Goal: Information Seeking & Learning: Learn about a topic

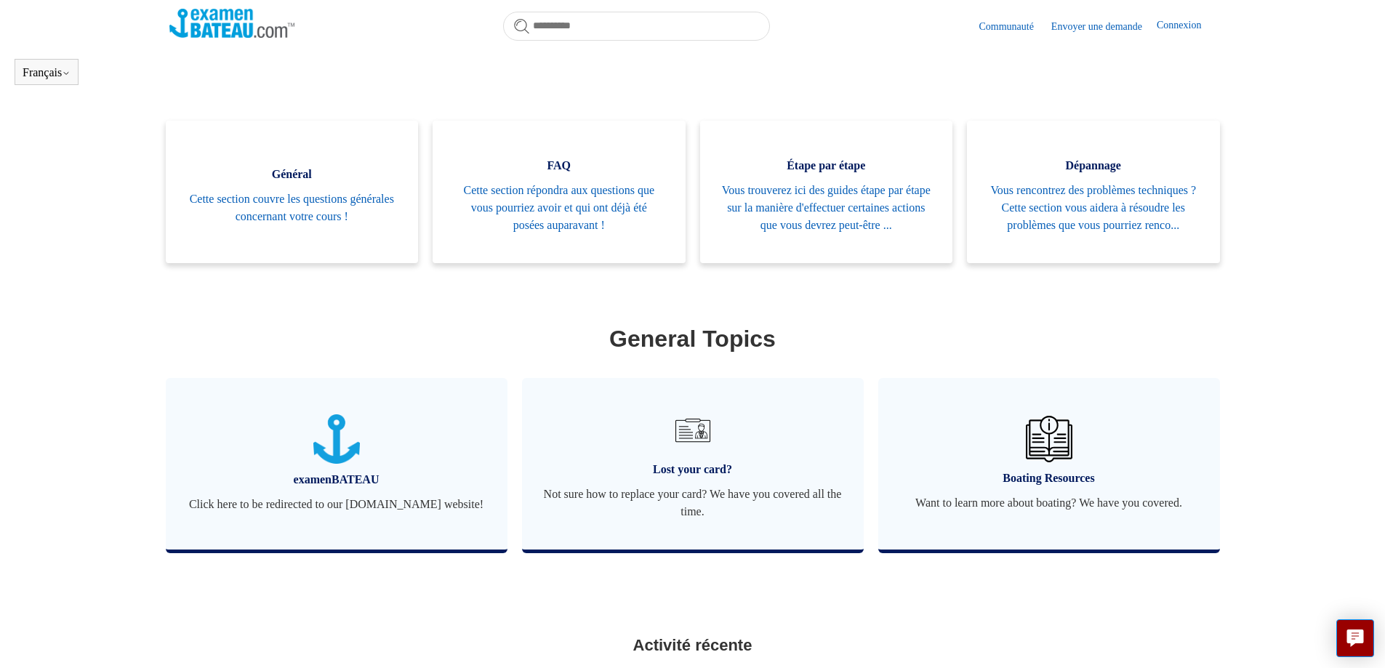
scroll to position [395, 0]
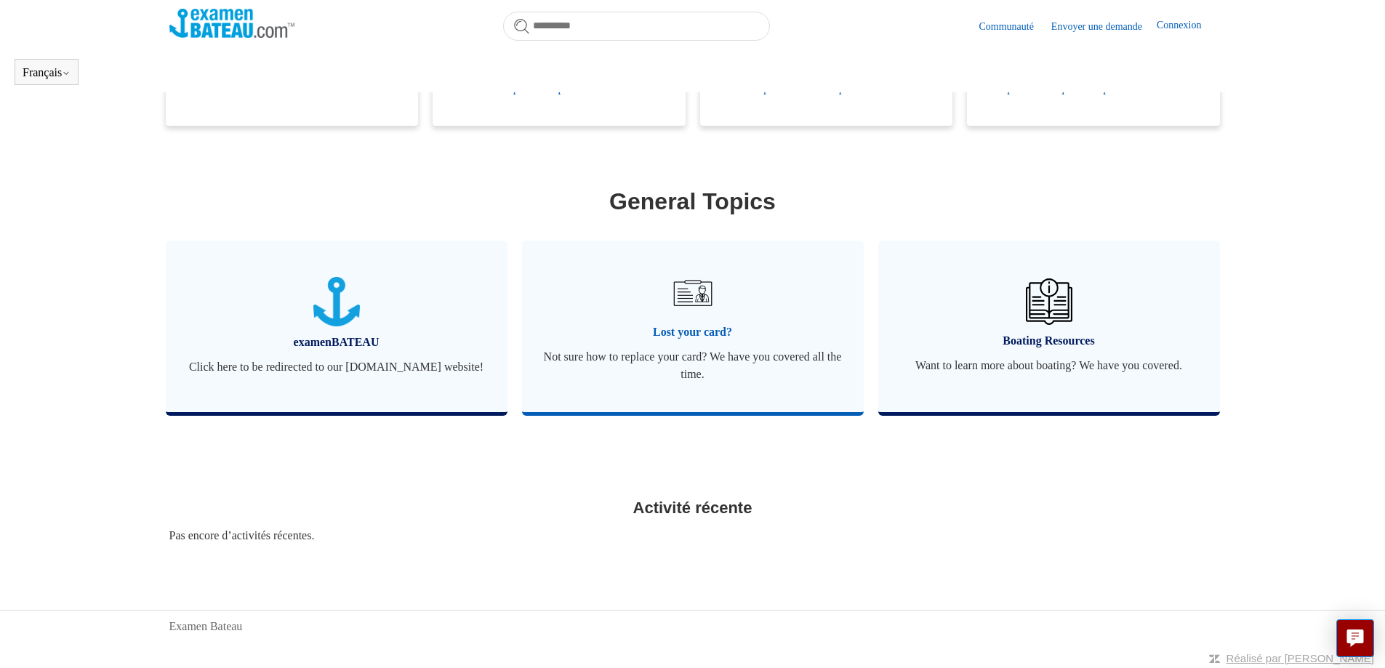
click at [680, 340] on link "Lost your card? Not sure how to replace your card? We have you covered all the …" at bounding box center [693, 327] width 342 height 172
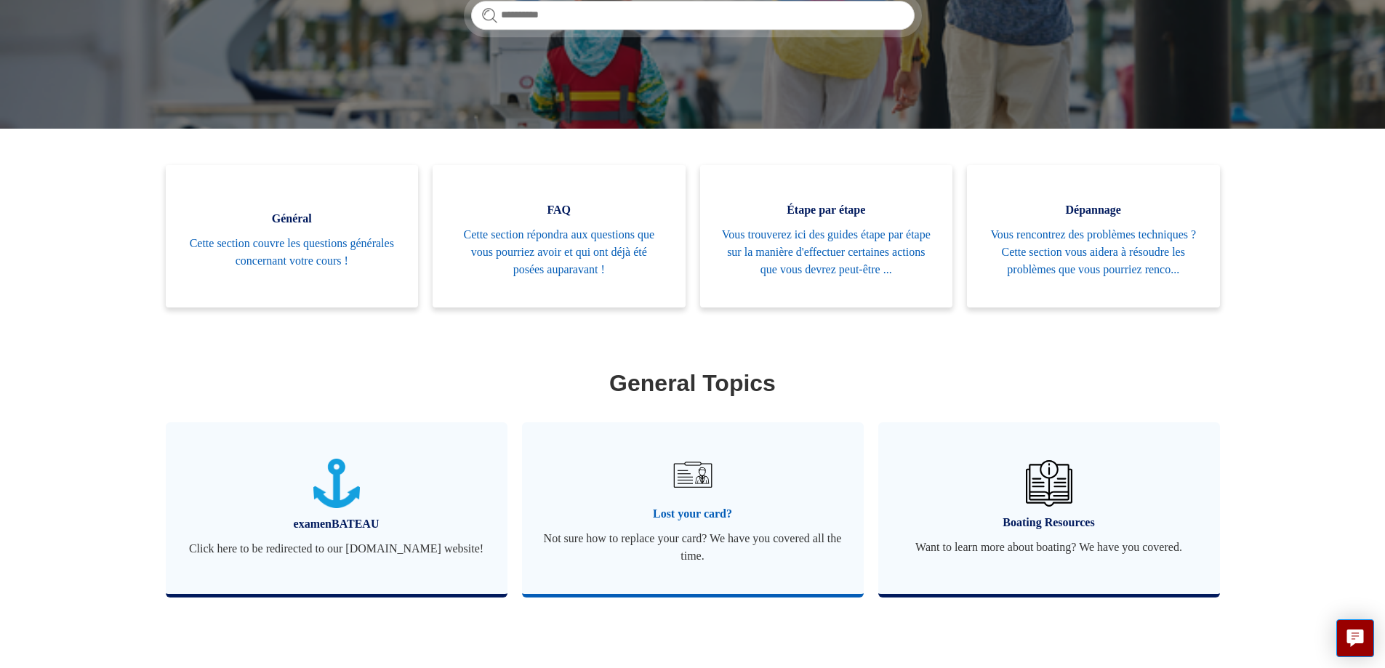
scroll to position [218, 0]
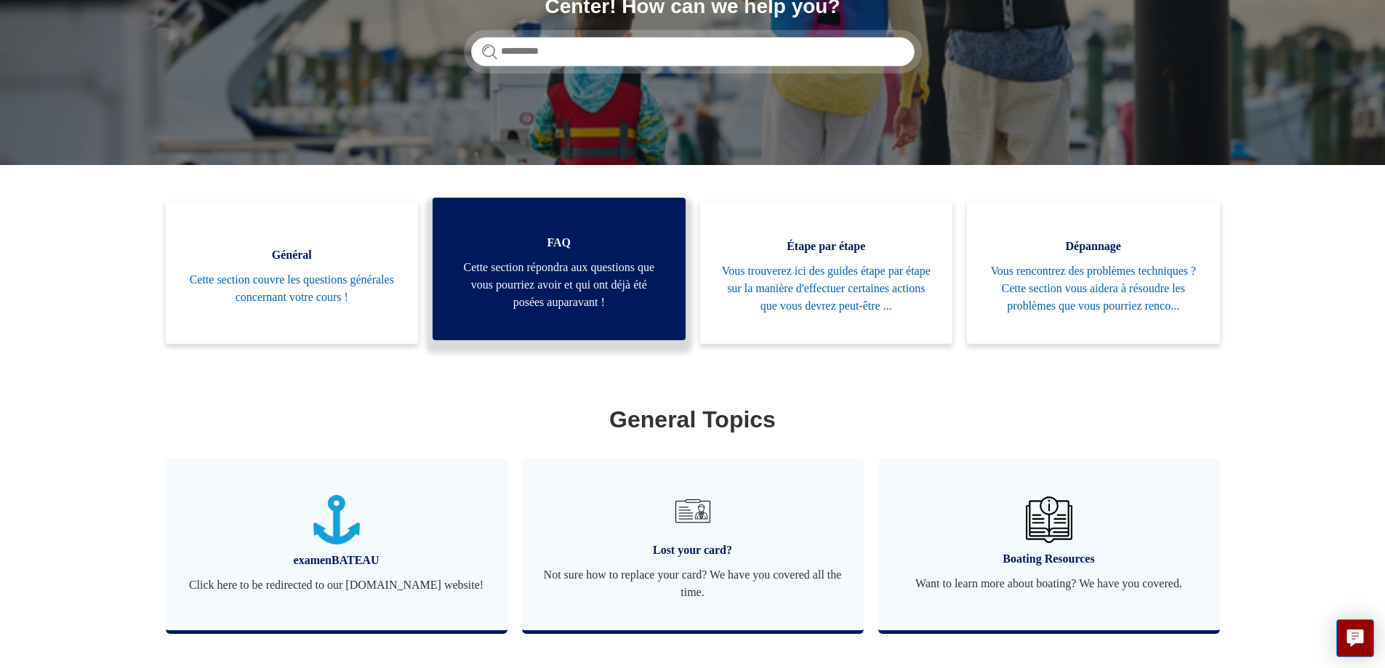
click at [503, 299] on span "Cette section répondra aux questions que vous pourriez avoir et qui ont déjà ét…" at bounding box center [558, 285] width 209 height 52
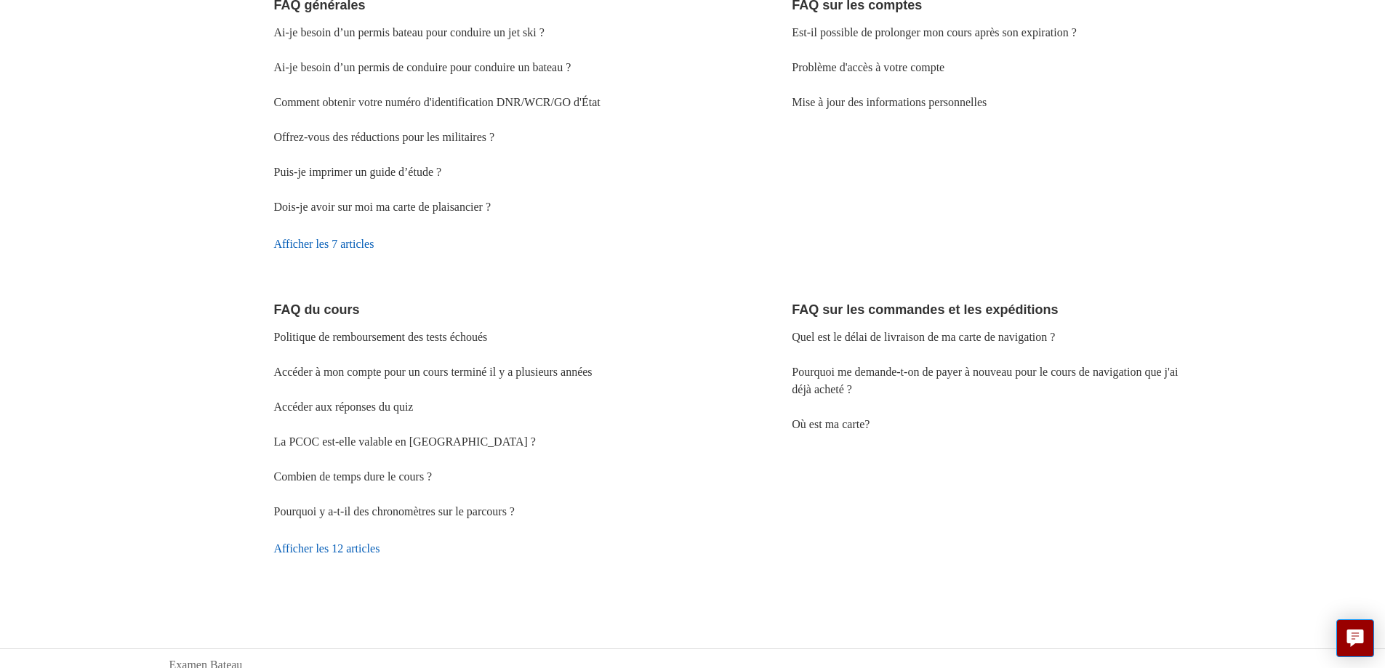
scroll to position [41, 0]
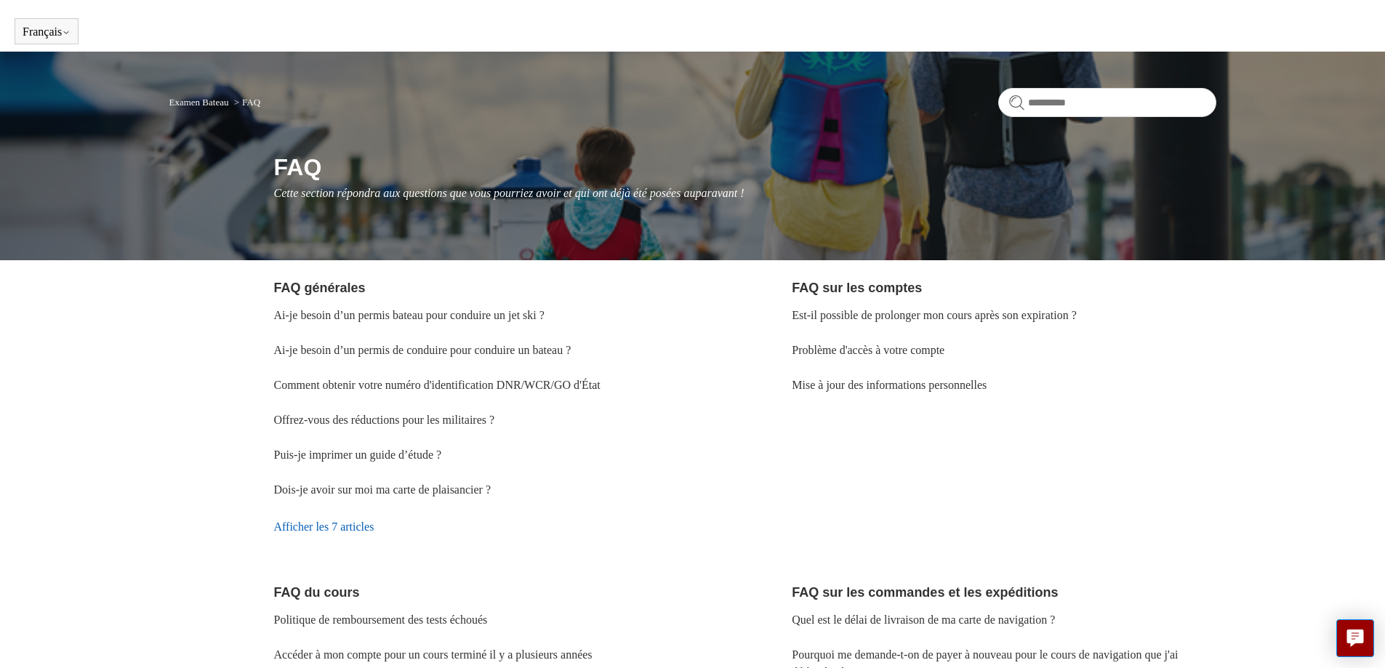
click at [206, 99] on link "Examen Bateau" at bounding box center [199, 102] width 60 height 11
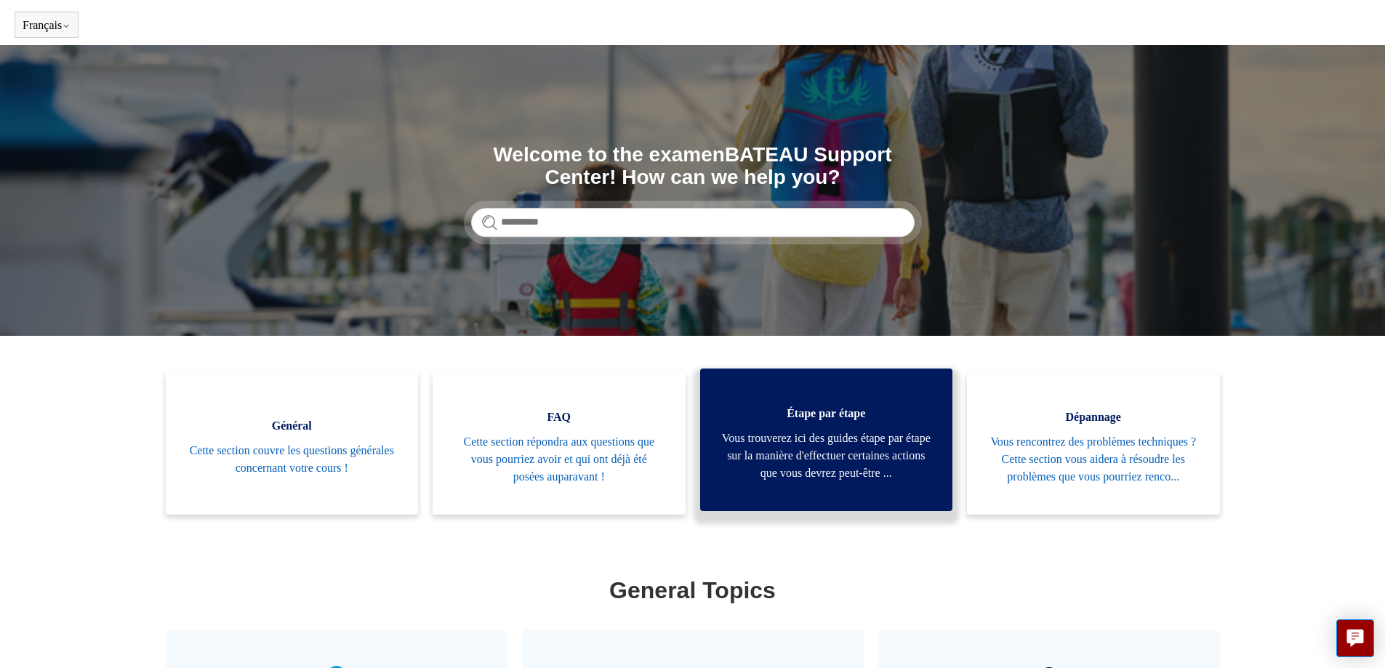
scroll to position [73, 0]
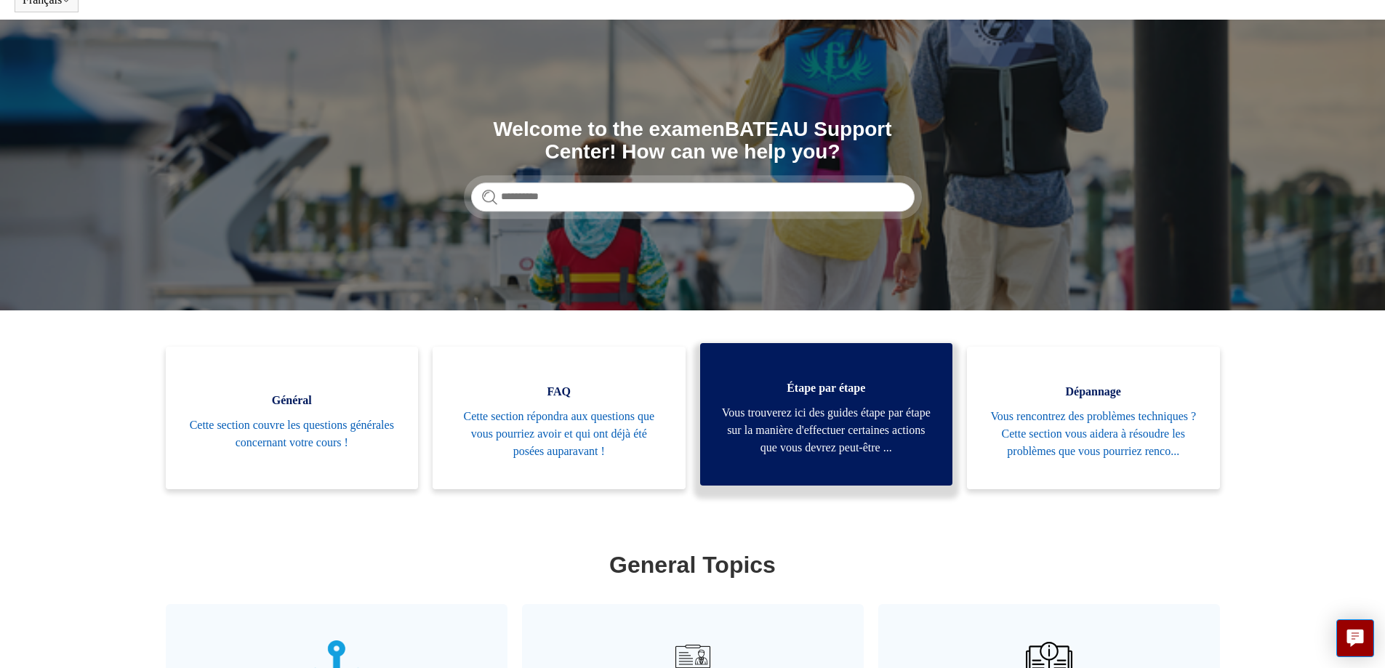
click at [816, 456] on span "Vous trouverez ici des guides étape par étape sur la manière d'effectuer certai…" at bounding box center [826, 430] width 209 height 52
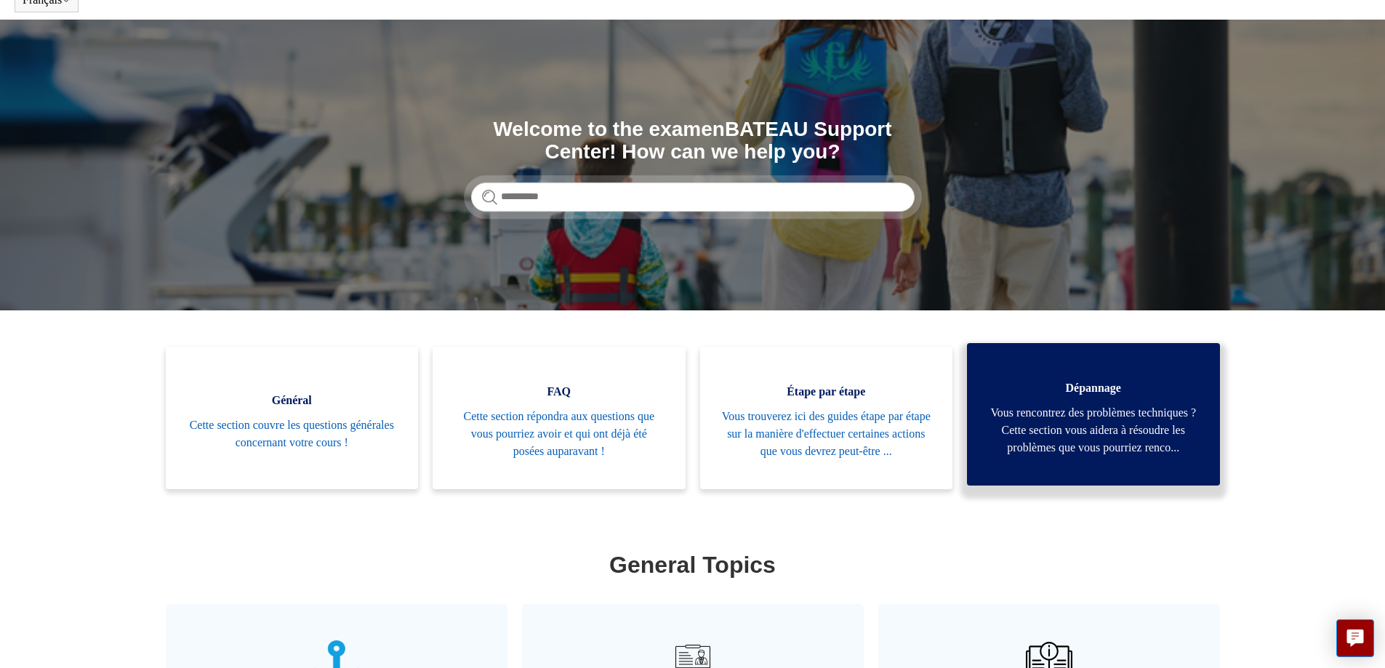
click at [1022, 444] on span "Vous rencontrez des problèmes techniques ? Cette section vous aidera à résoudre…" at bounding box center [1093, 430] width 209 height 52
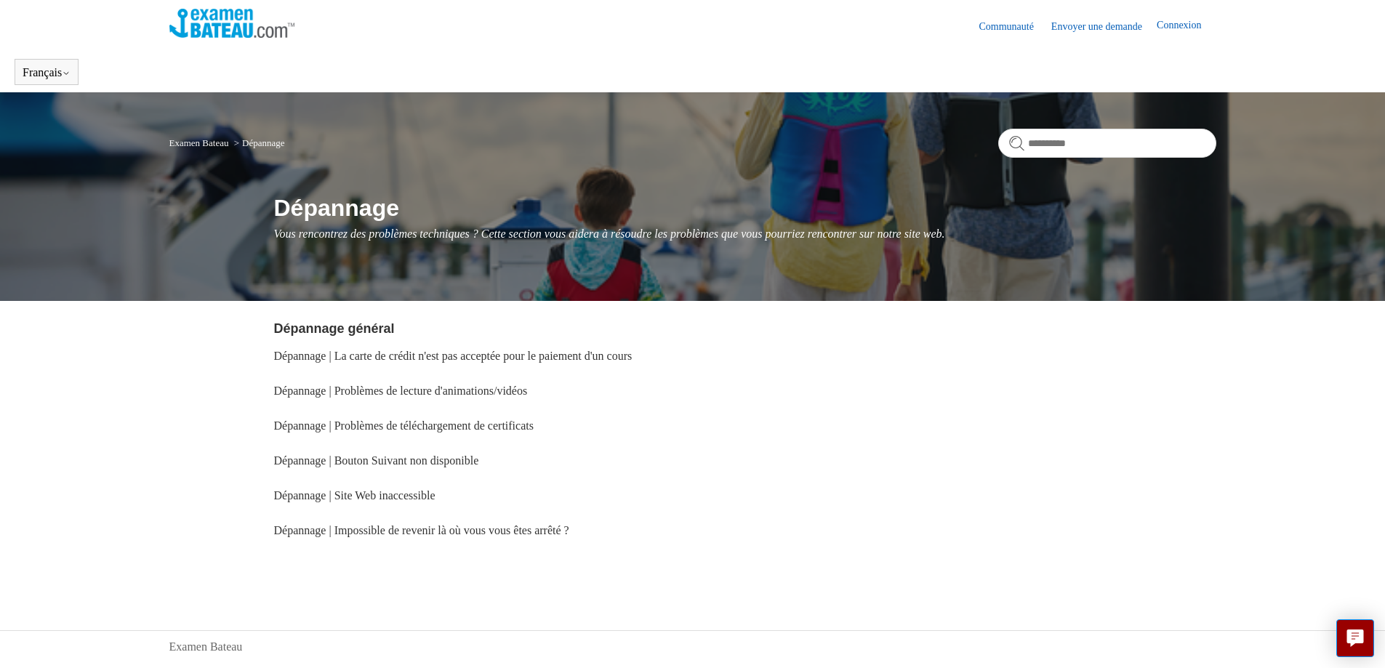
click at [195, 141] on link "Examen Bateau" at bounding box center [199, 142] width 60 height 11
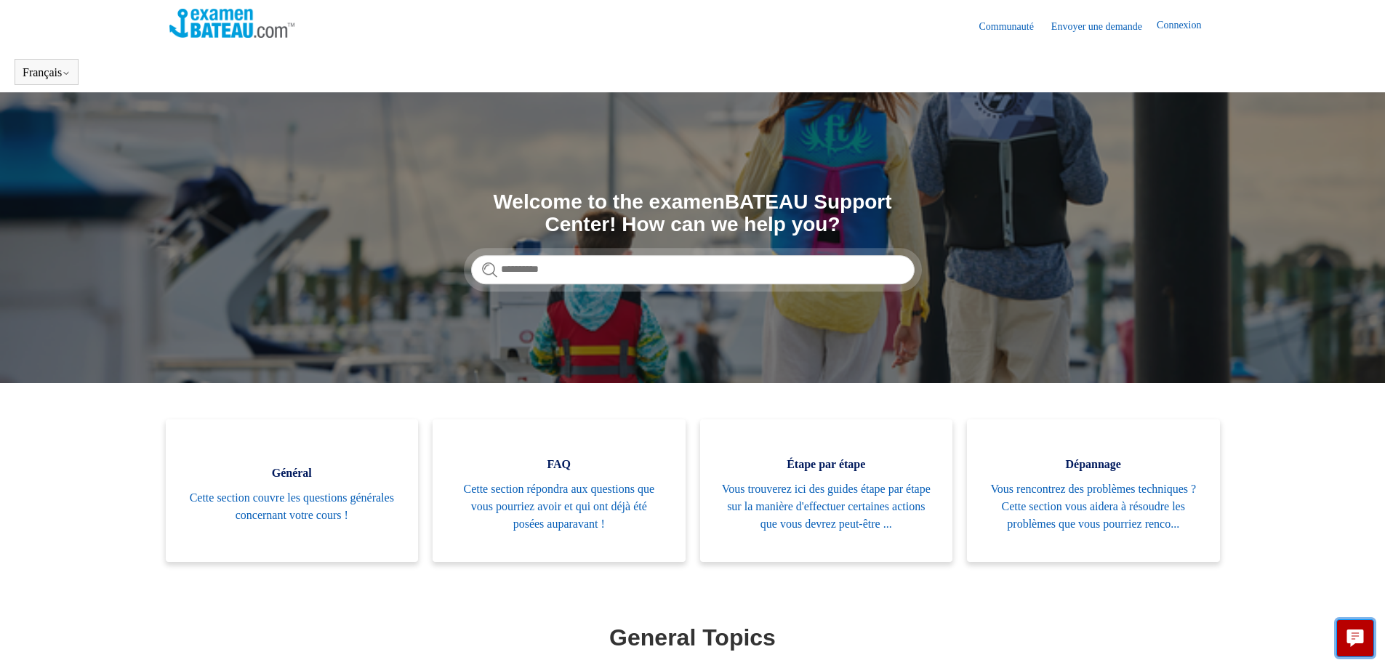
click at [1351, 637] on icon "Live chat" at bounding box center [1355, 636] width 17 height 14
click at [225, 17] on img at bounding box center [232, 23] width 126 height 29
click at [1191, 29] on link "Connexion" at bounding box center [1185, 25] width 59 height 17
